Goal: Information Seeking & Learning: Compare options

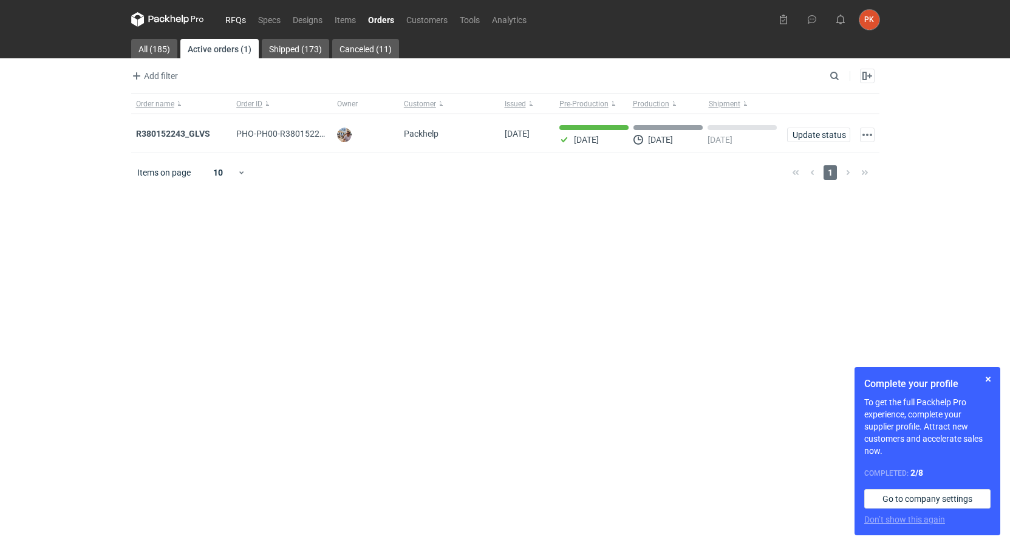
click at [231, 18] on link "RFQs" at bounding box center [235, 19] width 33 height 15
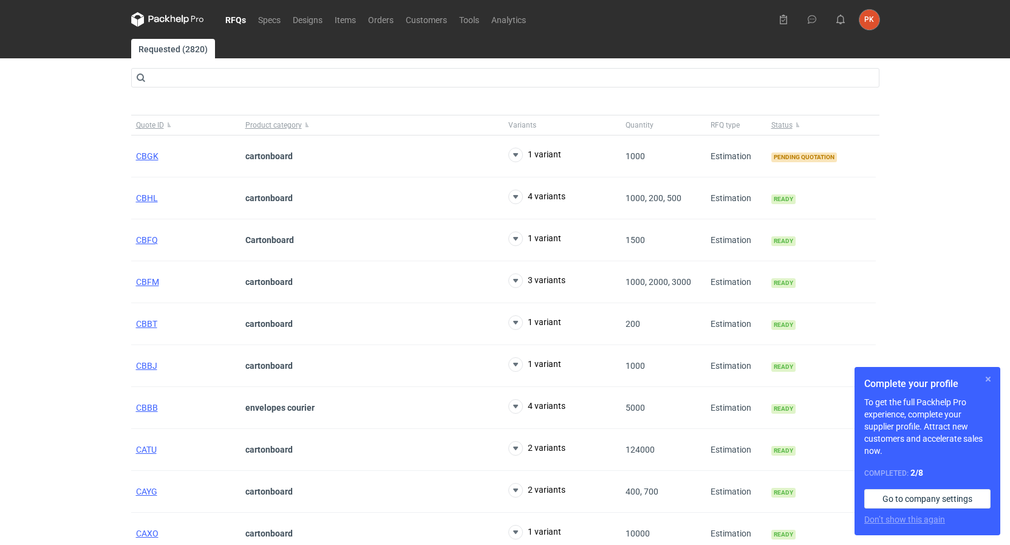
click at [992, 383] on button "button" at bounding box center [988, 379] width 15 height 15
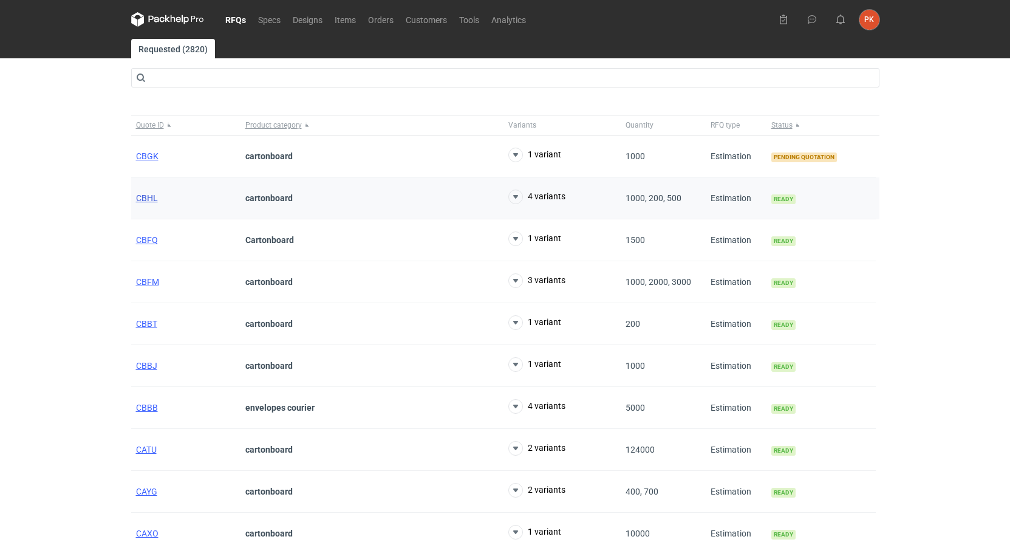
click at [144, 197] on span "CBHL" at bounding box center [147, 198] width 22 height 10
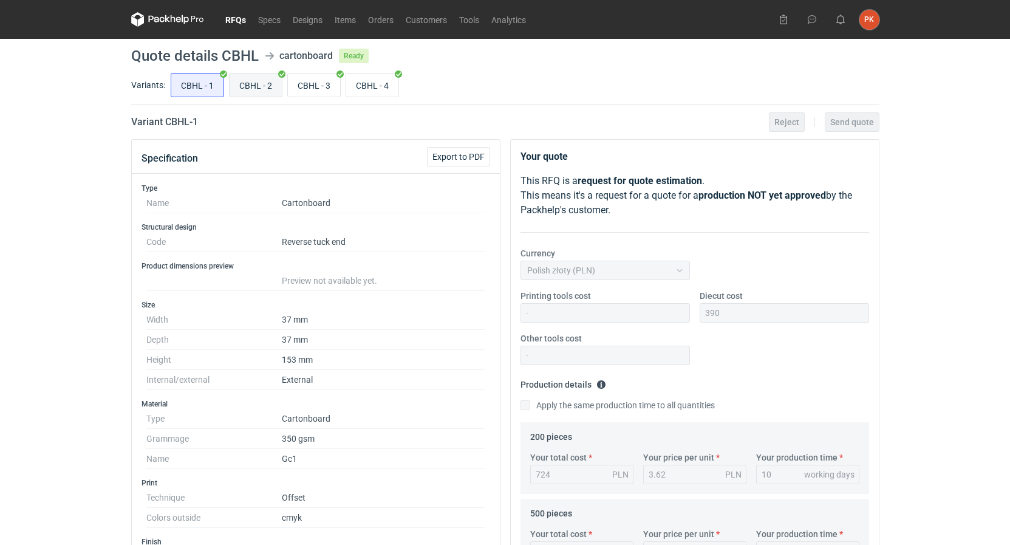
click at [250, 91] on input "CBHL - 2" at bounding box center [256, 85] width 52 height 23
radio input "true"
click at [334, 87] on input "CBHL - 3" at bounding box center [314, 85] width 52 height 23
radio input "true"
click at [384, 80] on input "CBHL - 4" at bounding box center [372, 85] width 52 height 23
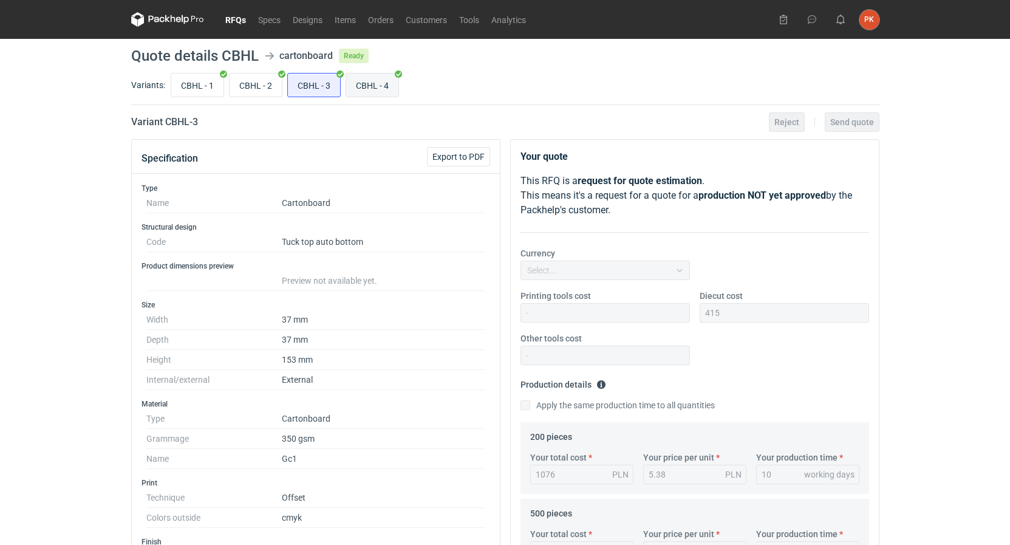
radio input "true"
click at [270, 92] on input "CBHL - 2" at bounding box center [256, 85] width 52 height 23
radio input "true"
click at [207, 89] on input "CBHL - 1" at bounding box center [197, 85] width 52 height 23
radio input "true"
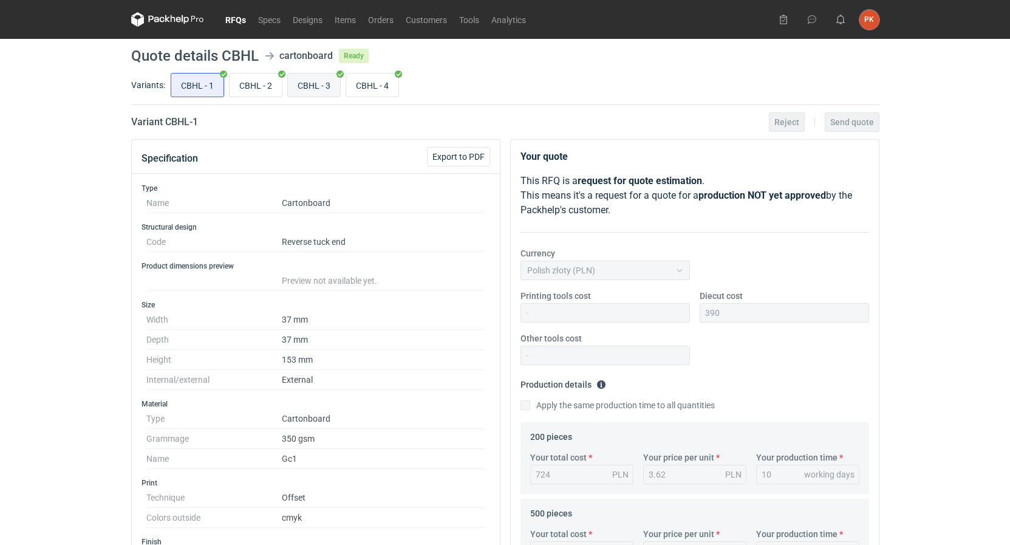
click at [321, 84] on input "CBHL - 3" at bounding box center [314, 85] width 52 height 23
radio input "true"
click at [371, 80] on input "CBHL - 4" at bounding box center [372, 85] width 52 height 23
radio input "true"
click at [264, 87] on input "CBHL - 2" at bounding box center [256, 85] width 52 height 23
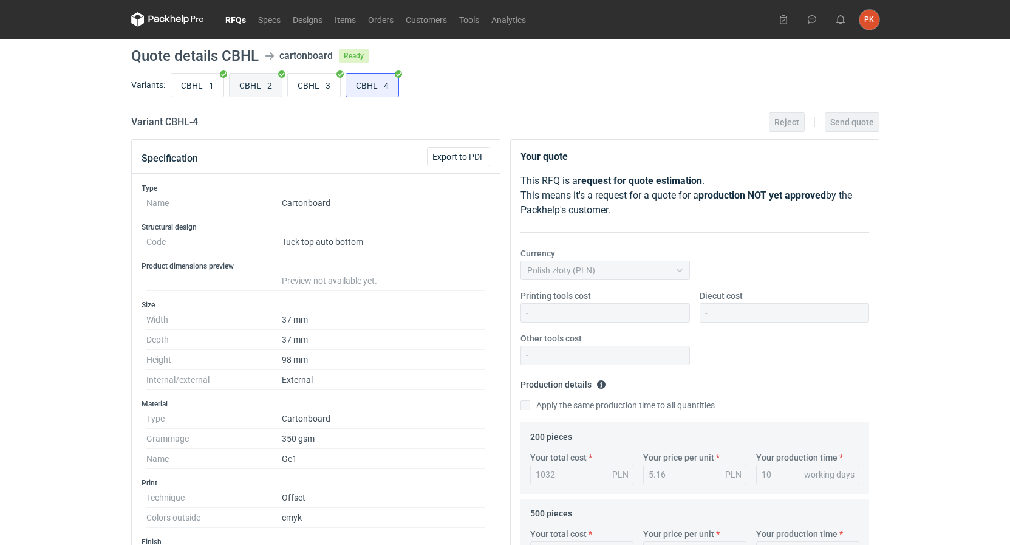
radio input "true"
click at [243, 18] on link "RFQs" at bounding box center [235, 19] width 33 height 15
